Goal: Entertainment & Leisure: Consume media (video, audio)

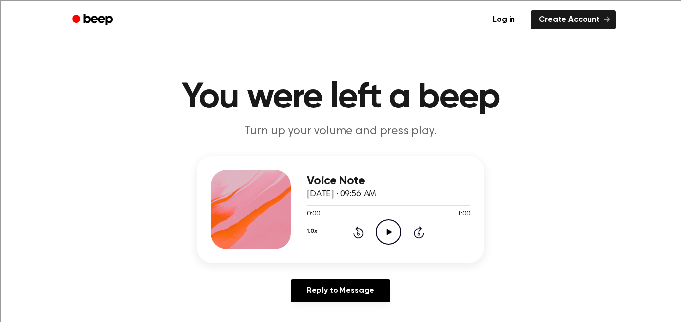
click at [385, 226] on icon "Play Audio" at bounding box center [388, 232] width 25 height 25
click at [364, 232] on div "1.0x Rewind 5 seconds Play Audio Skip 5 seconds" at bounding box center [387, 232] width 163 height 25
click at [357, 233] on icon "Rewind 5 seconds" at bounding box center [358, 232] width 11 height 13
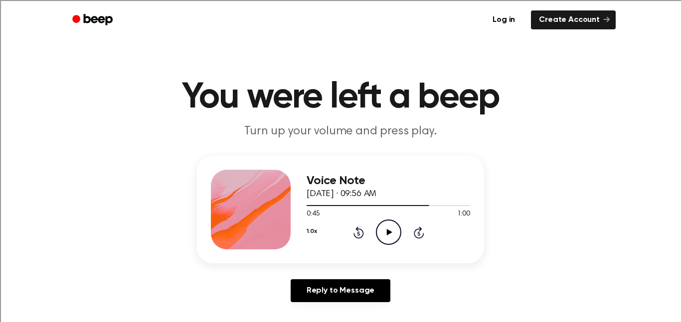
click at [357, 233] on icon "Rewind 5 seconds" at bounding box center [358, 232] width 11 height 13
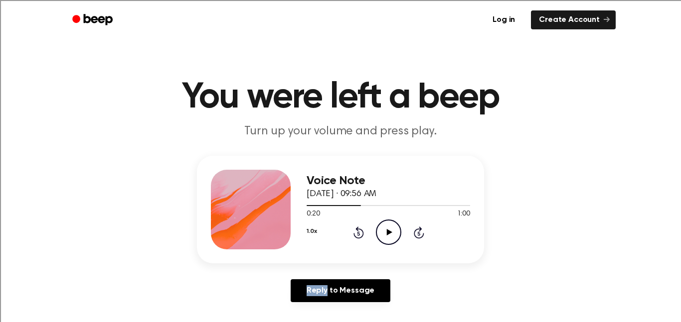
click at [357, 233] on icon "Rewind 5 seconds" at bounding box center [358, 232] width 11 height 13
click at [358, 233] on icon "Rewind 5 seconds" at bounding box center [358, 232] width 11 height 13
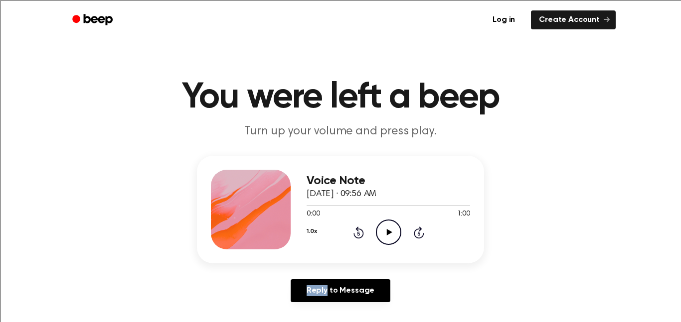
click at [358, 233] on icon "Rewind 5 seconds" at bounding box center [358, 232] width 11 height 13
click at [391, 235] on icon "Play Audio" at bounding box center [388, 232] width 25 height 25
click at [391, 231] on icon "Play Audio" at bounding box center [388, 232] width 25 height 25
click at [391, 231] on icon "Pause Audio" at bounding box center [388, 232] width 25 height 25
click at [393, 234] on icon "Play Audio" at bounding box center [388, 232] width 25 height 25
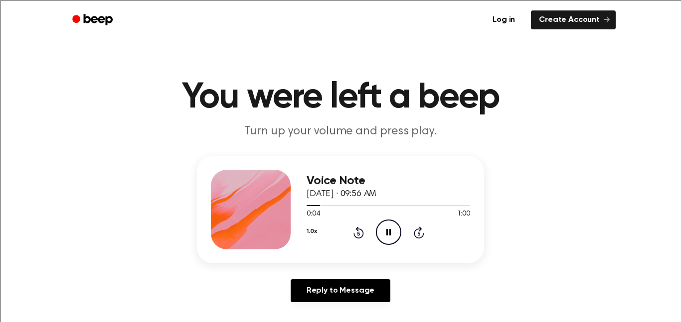
click at [393, 234] on icon "Pause Audio" at bounding box center [388, 232] width 25 height 25
